Goal: Contribute content

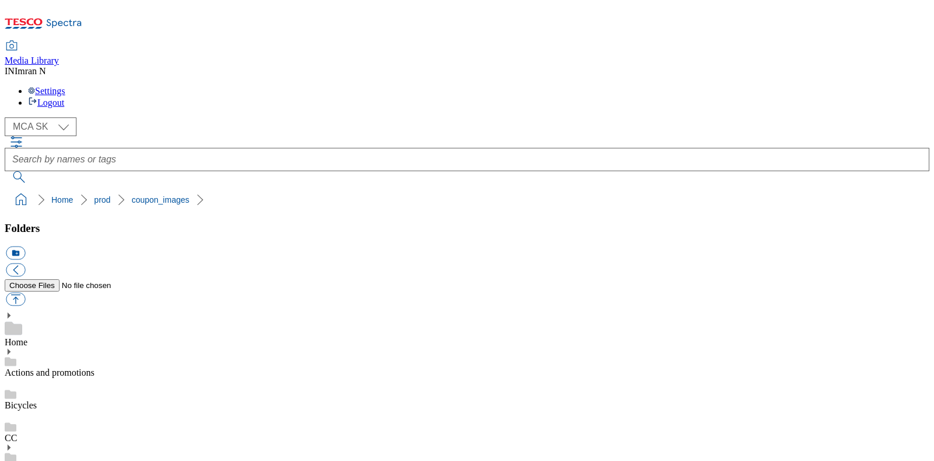
select select "flare-mca-sk"
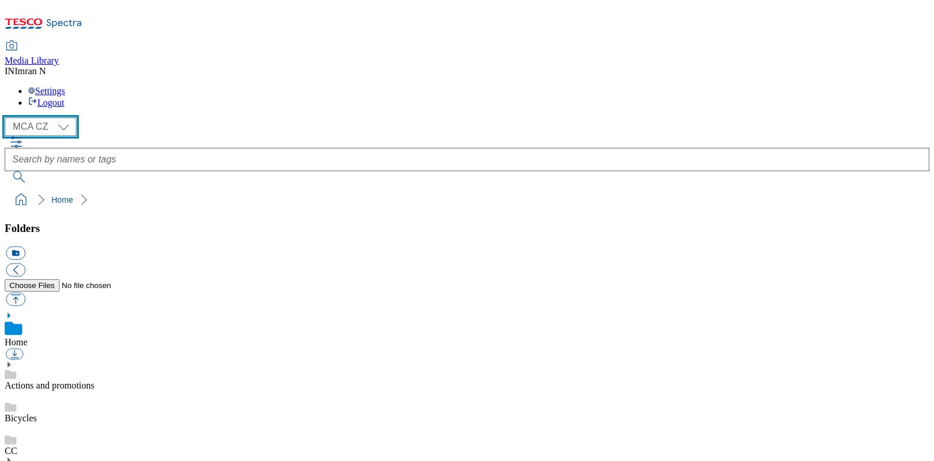
click at [67, 117] on select "MCA CZ MCA HU MCA MY MCA SK MCA TH MCA UK" at bounding box center [41, 126] width 72 height 19
click at [8, 117] on select "MCA CZ MCA HU MCA MY MCA SK MCA TH MCA UK" at bounding box center [41, 126] width 72 height 19
click at [60, 117] on select "MCA CZ MCA HU MCA MY MCA SK MCA TH MCA UK" at bounding box center [41, 126] width 72 height 19
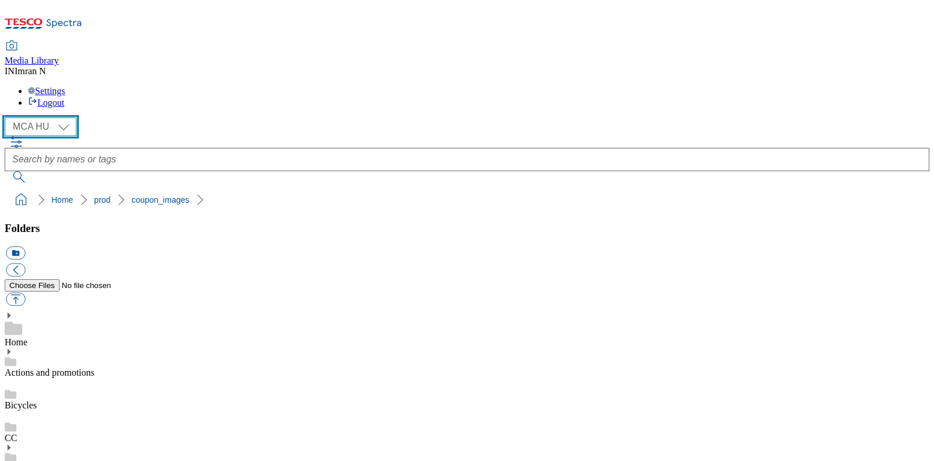
select select "flare-mca-sk"
click at [8, 117] on select "MCA CZ MCA HU MCA MY MCA SK MCA TH MCA UK" at bounding box center [41, 126] width 72 height 19
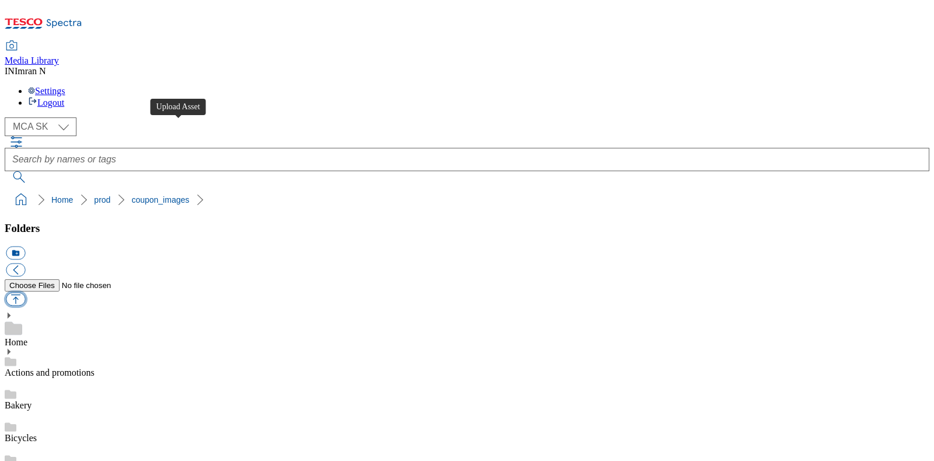
click at [25, 293] on button "button" at bounding box center [15, 299] width 19 height 13
type input "C:\fakepath\A87_1101_F.png"
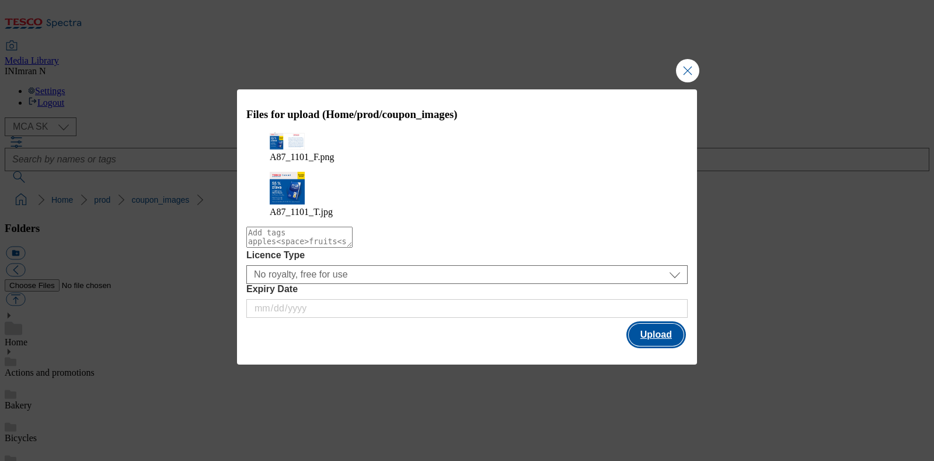
click at [663, 323] on button "Upload" at bounding box center [656, 334] width 55 height 22
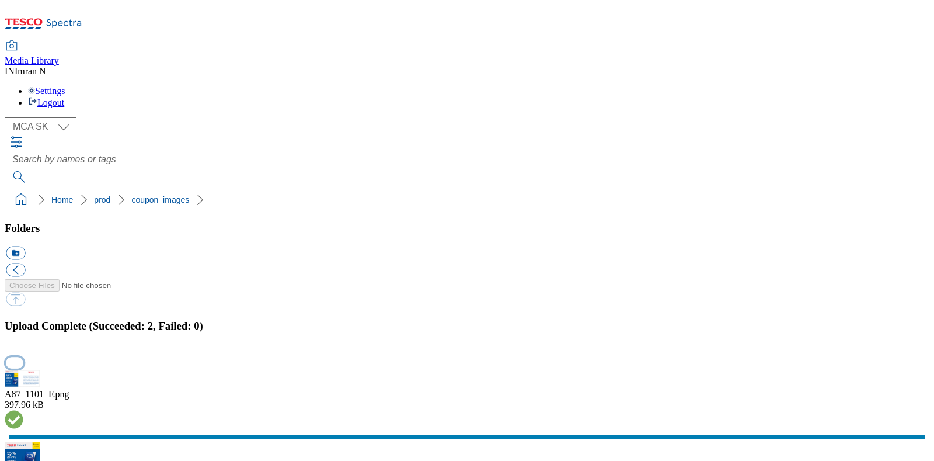
click at [23, 357] on button "button" at bounding box center [15, 362] width 18 height 11
